Goal: Information Seeking & Learning: Learn about a topic

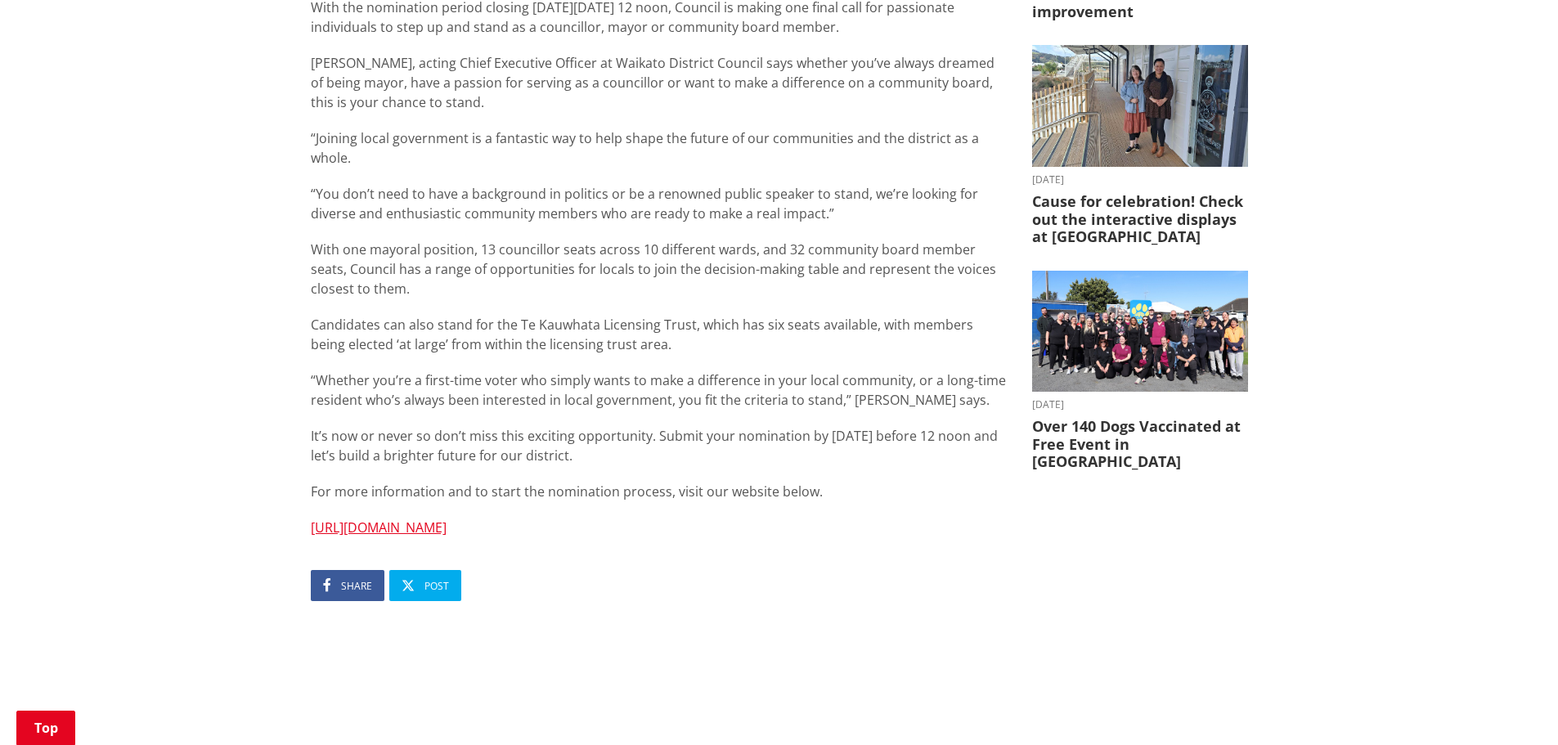
scroll to position [82, 0]
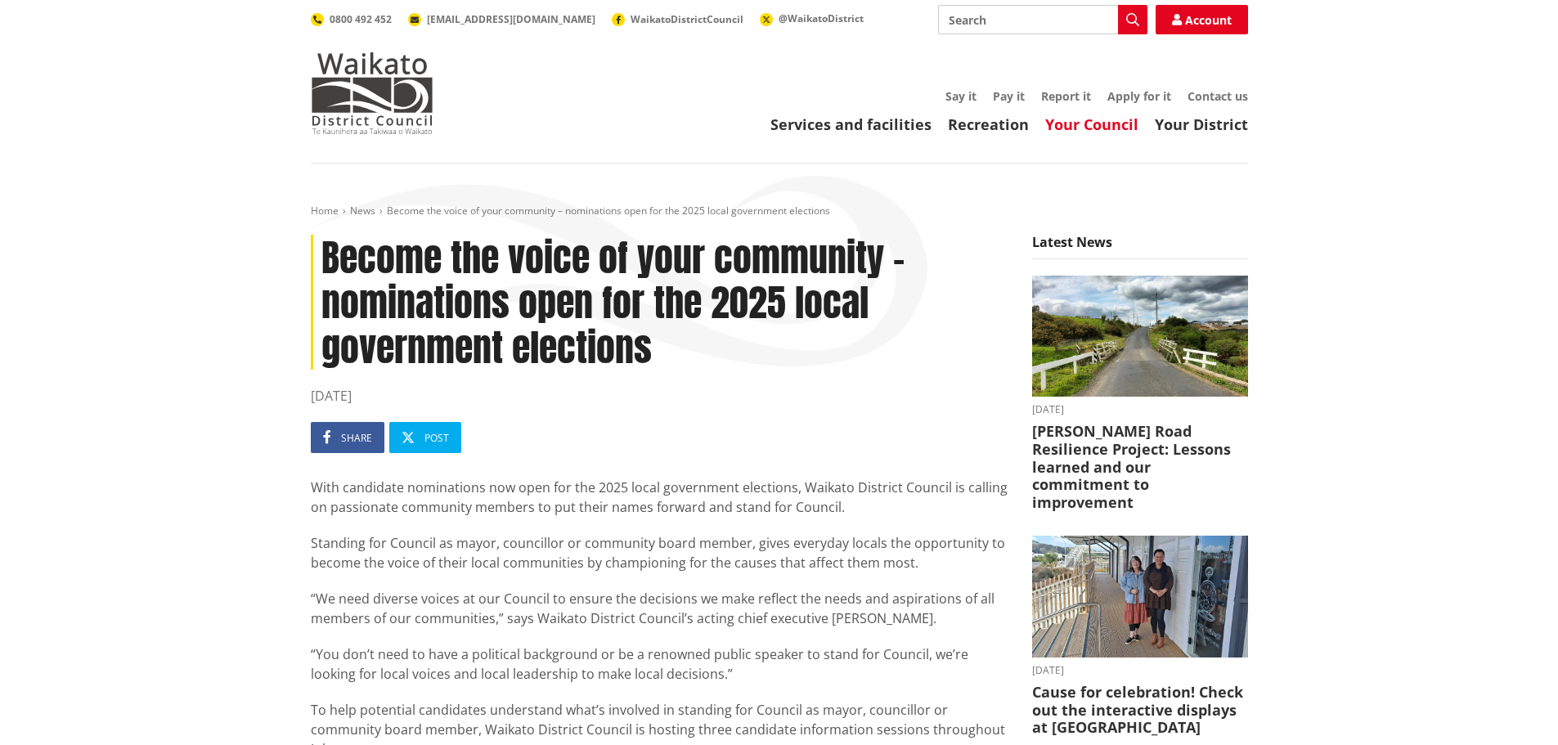
click at [1095, 119] on link "Your Council" at bounding box center [1091, 124] width 93 height 20
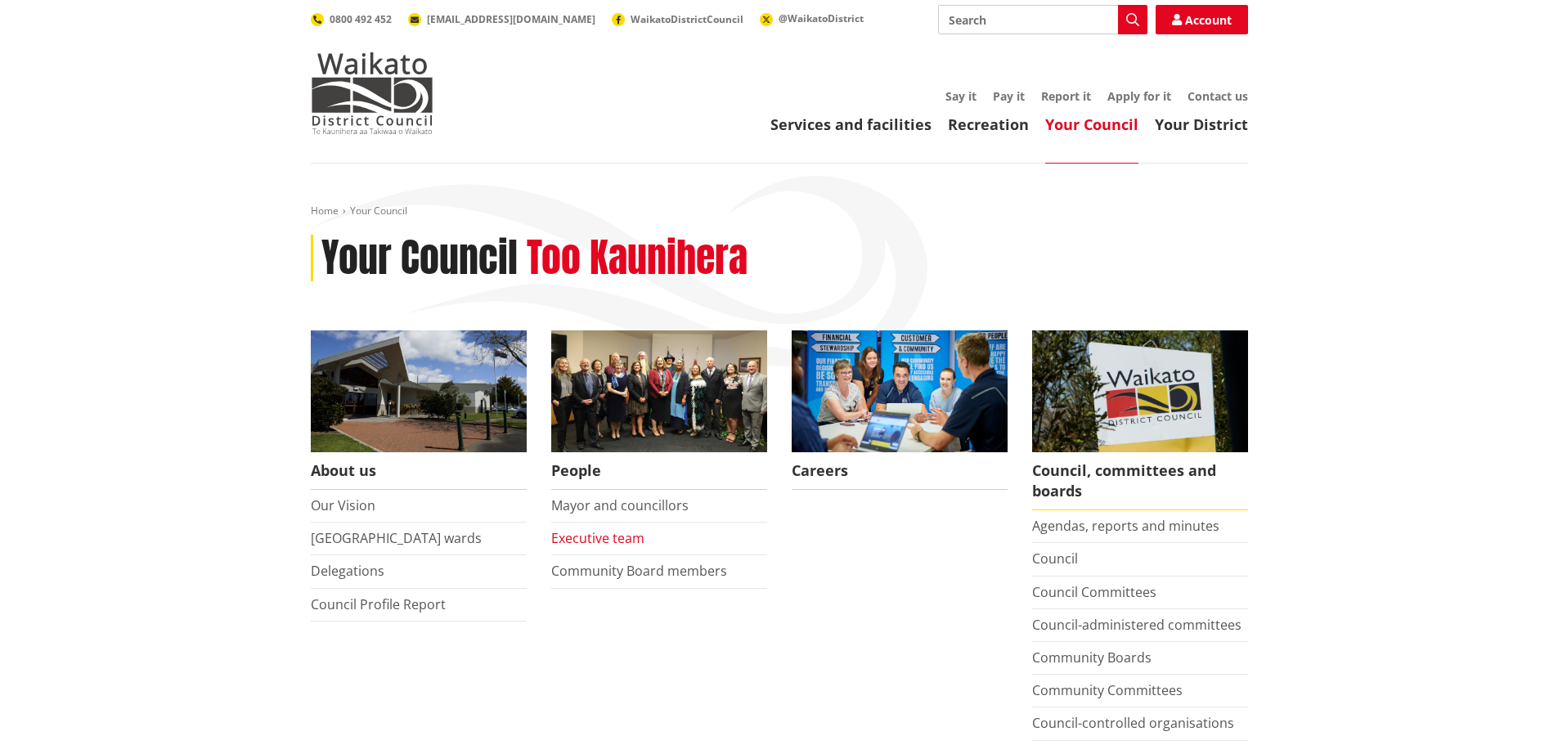
click at [622, 538] on link "Executive team" at bounding box center [597, 538] width 93 height 18
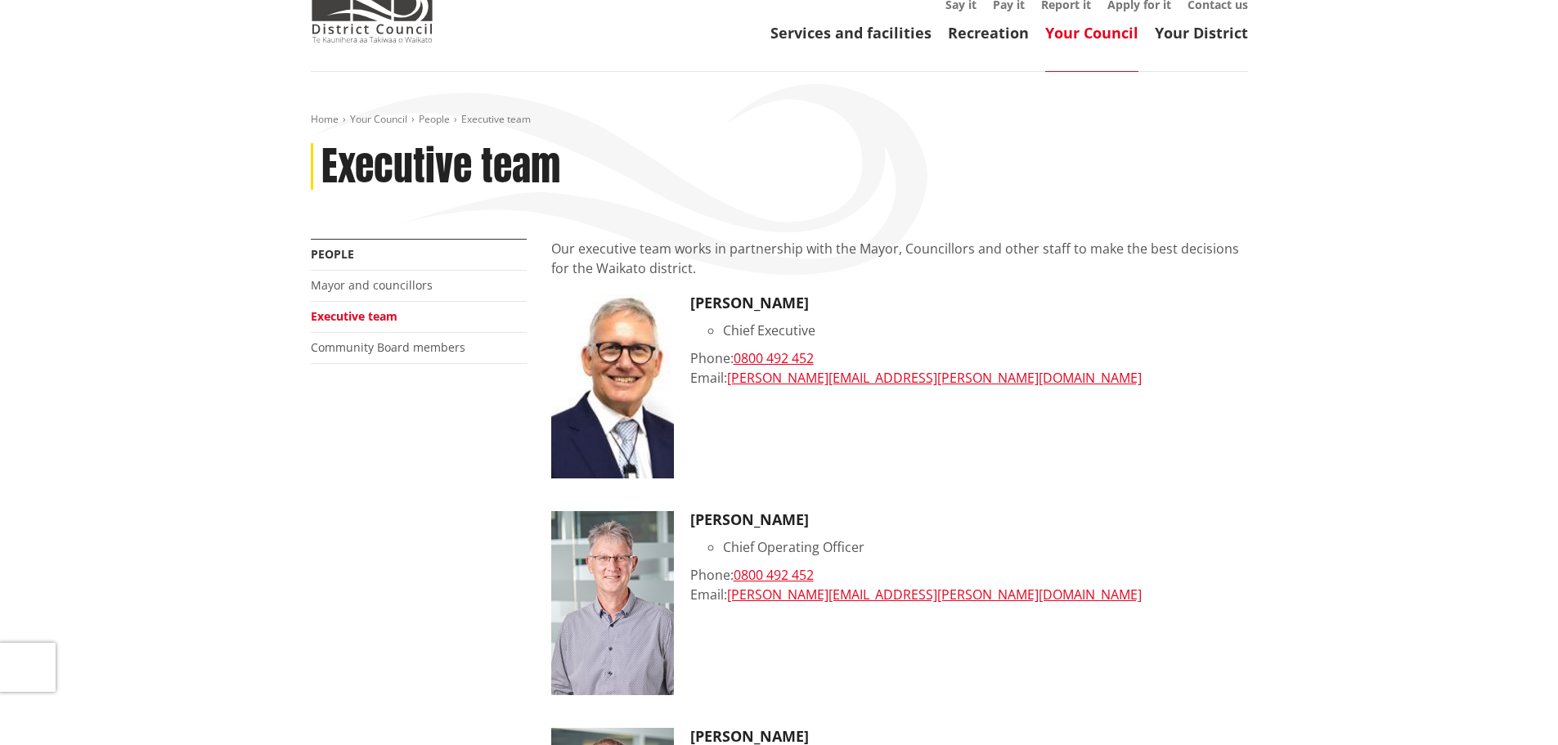
scroll to position [82, 0]
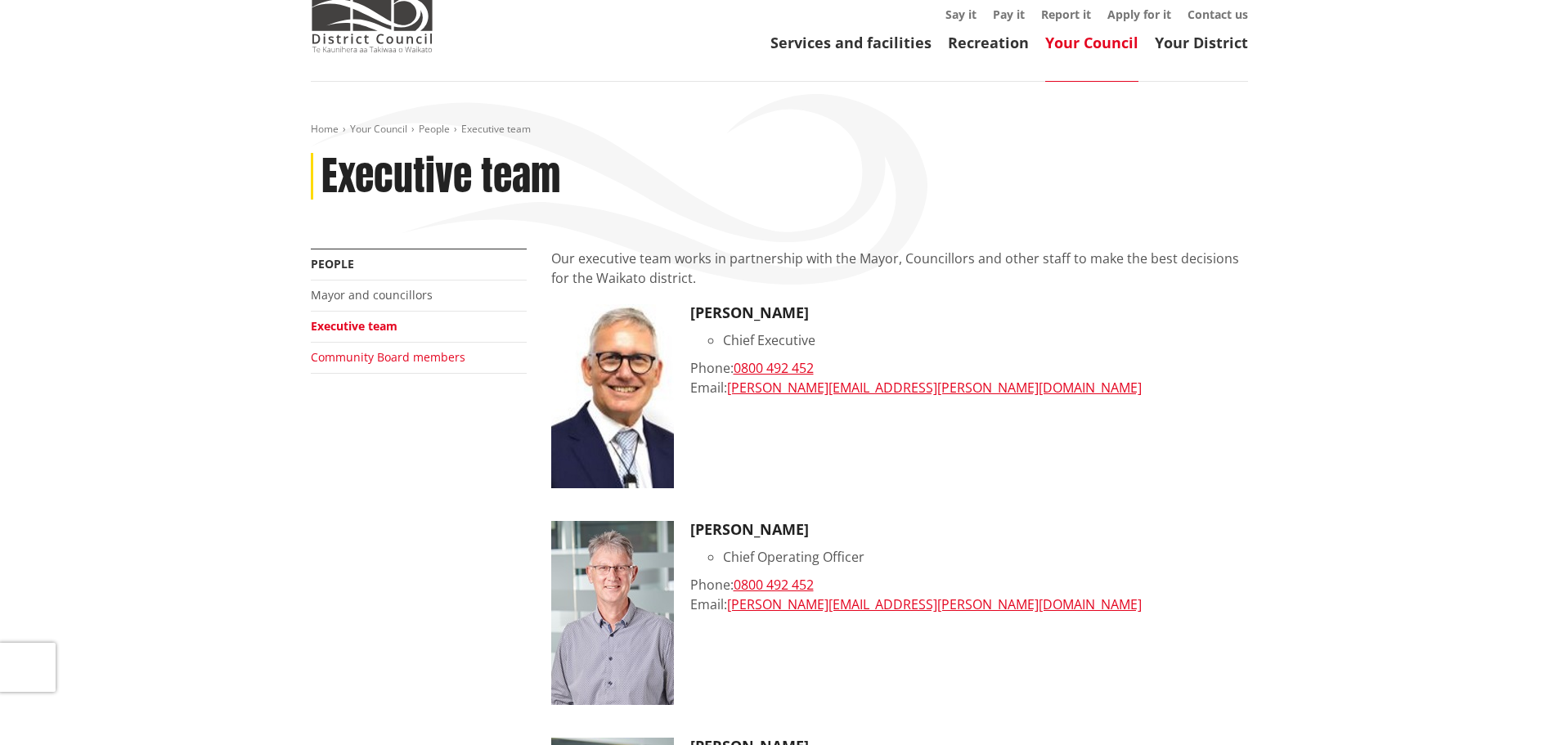
click at [399, 359] on link "Community Board members" at bounding box center [388, 357] width 155 height 16
click at [399, 358] on link "Community Board members" at bounding box center [388, 357] width 155 height 16
click at [401, 358] on link "Community Board members" at bounding box center [388, 357] width 155 height 16
click at [422, 357] on link "Community Board members" at bounding box center [388, 357] width 155 height 16
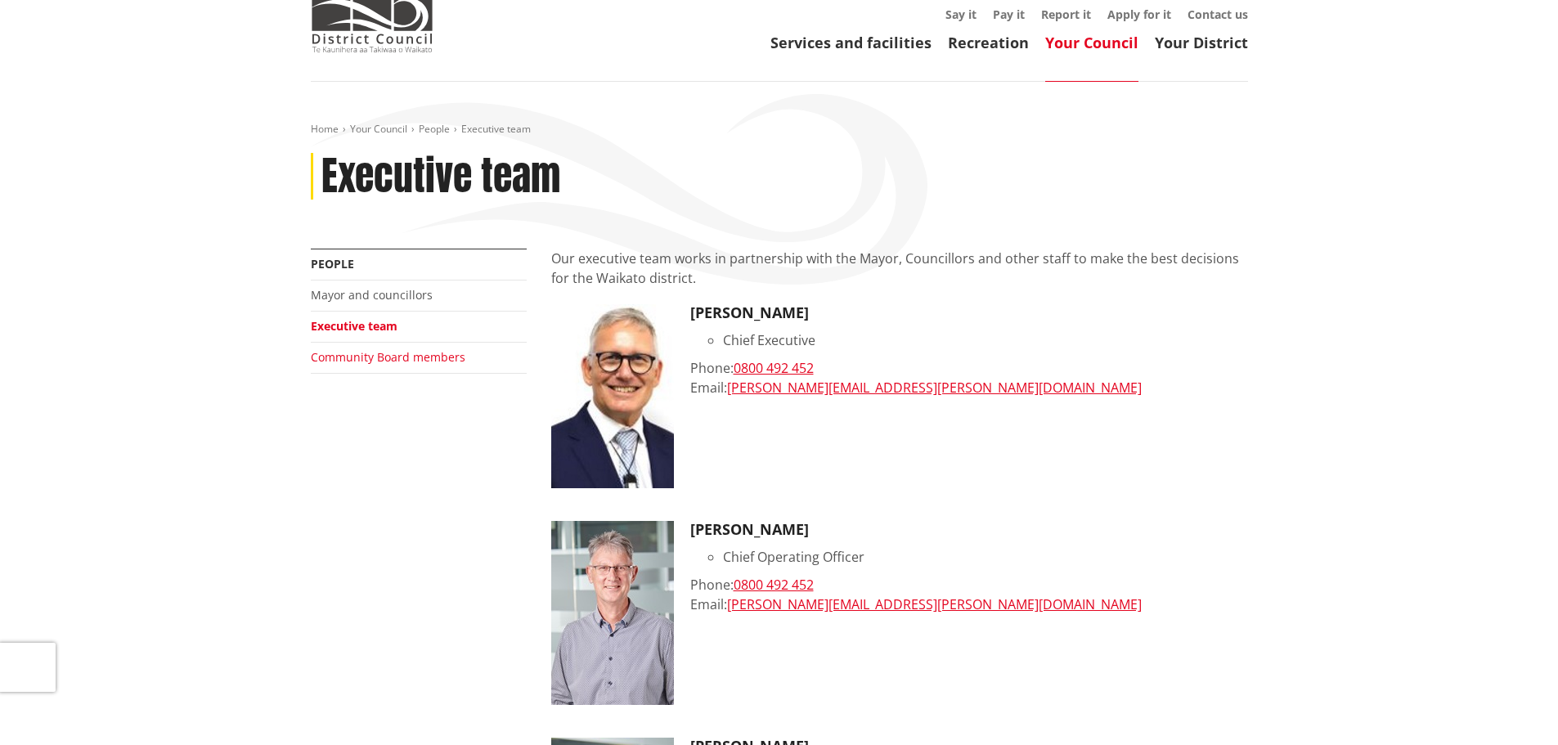
click at [422, 357] on link "Community Board members" at bounding box center [388, 357] width 155 height 16
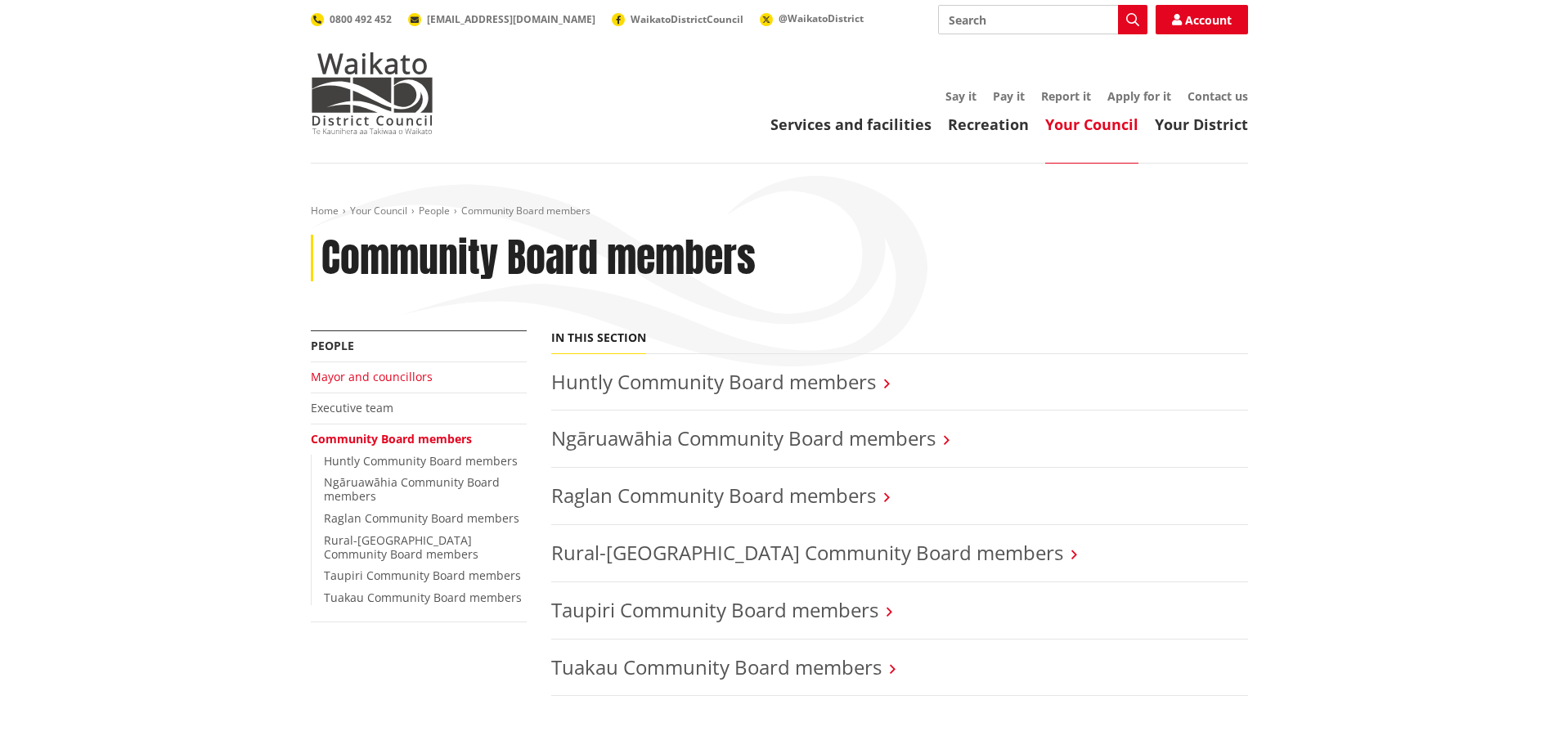
click at [387, 372] on link "Mayor and councillors" at bounding box center [372, 377] width 122 height 16
click at [388, 372] on link "Mayor and councillors" at bounding box center [372, 377] width 122 height 16
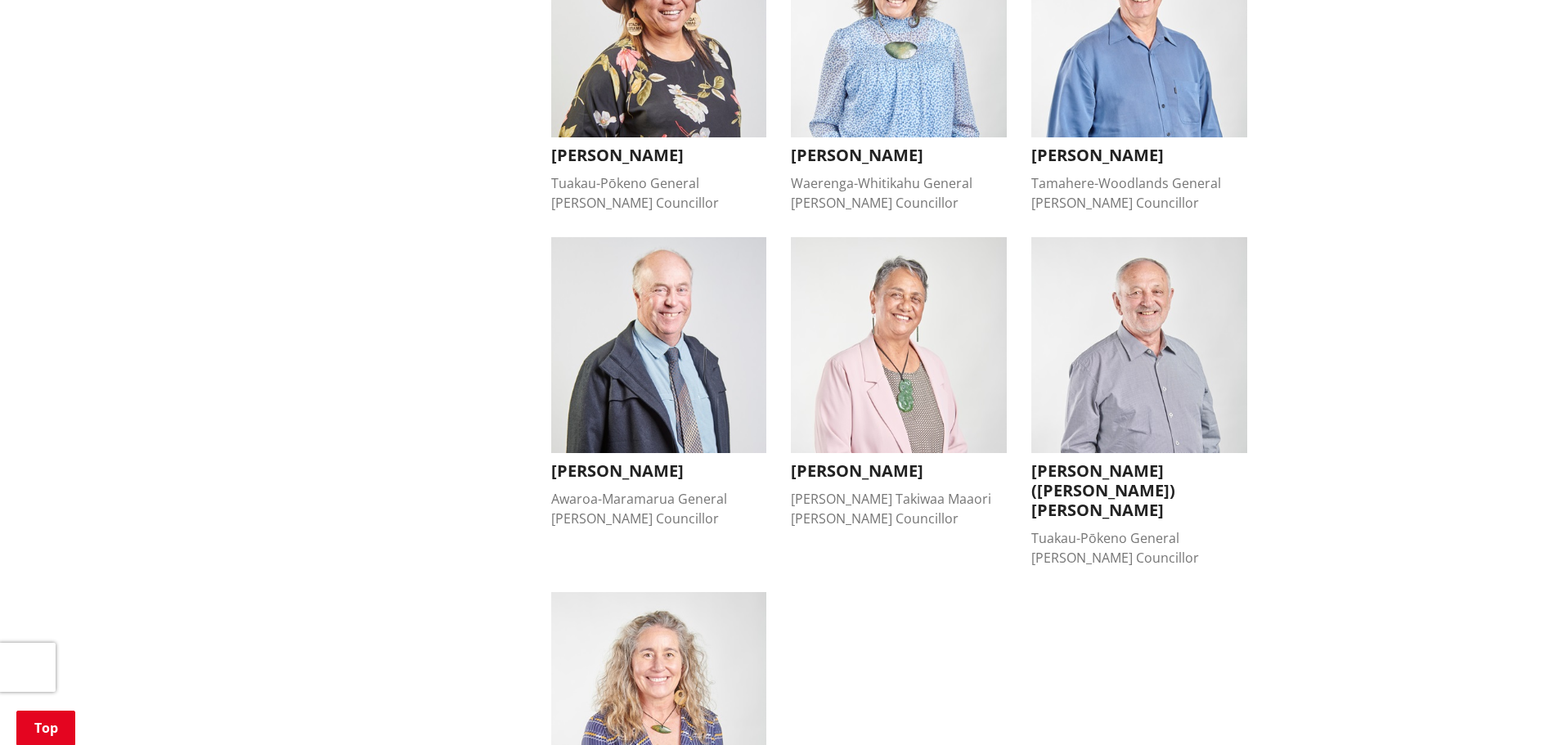
scroll to position [1227, 0]
